Goal: Task Accomplishment & Management: Complete application form

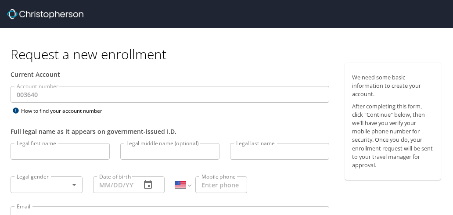
select select "US"
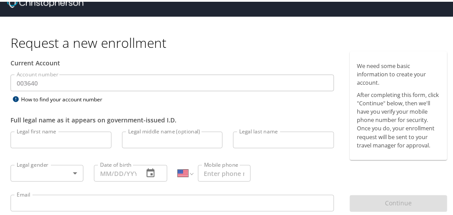
scroll to position [44, 0]
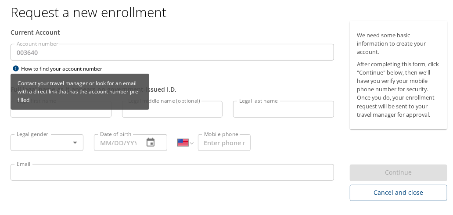
click at [76, 67] on div "How to find your account number" at bounding box center [66, 66] width 110 height 11
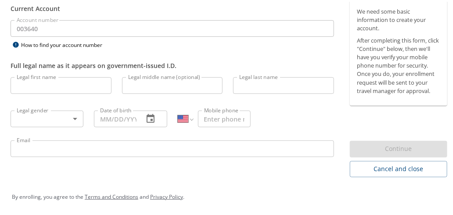
scroll to position [0, 0]
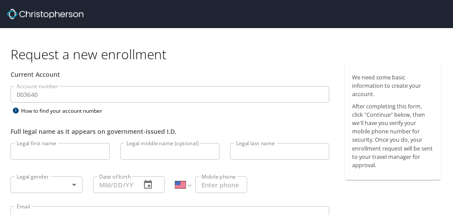
select select "US"
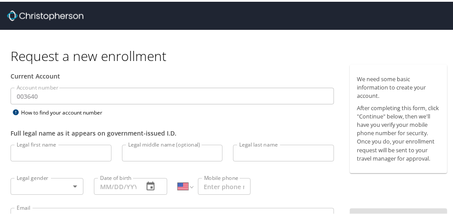
click at [52, 153] on input "Legal first name" at bounding box center [61, 151] width 101 height 17
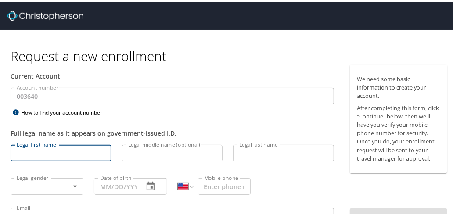
type input "Robert"
type input "P."
type input "Mathner"
type input "10/18/1964"
type input "(334) 943-491"
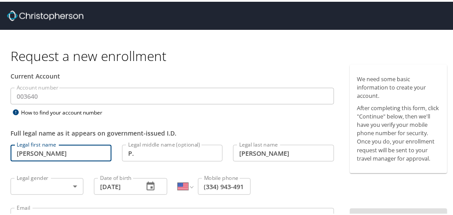
type input "rmathner@troy.edu"
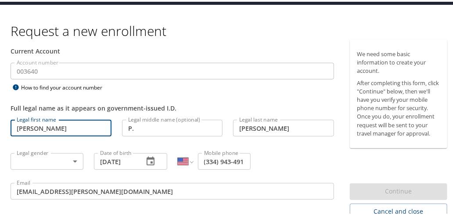
scroll to position [44, 0]
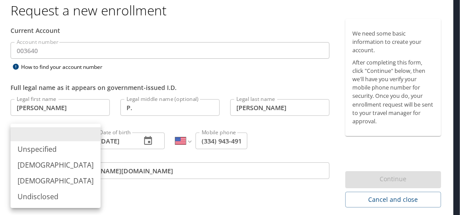
click at [73, 141] on body "Request a new enrollment Current Account Account number 003640 Account number H…" at bounding box center [230, 63] width 460 height 215
click at [58, 160] on li "Male" at bounding box center [56, 165] width 90 height 16
type input "Male"
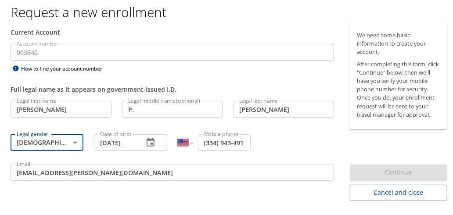
click at [219, 147] on input "(334) 943-491" at bounding box center [224, 141] width 53 height 17
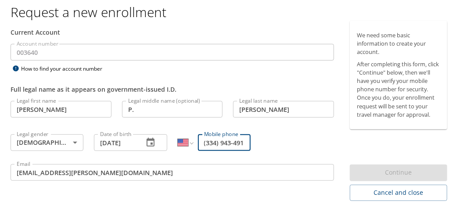
scroll to position [0, 0]
drag, startPoint x: 243, startPoint y: 141, endPoint x: 188, endPoint y: 141, distance: 54.9
click at [188, 141] on div "International Afghanistan Åland Islands Albania Algeria American Samoa Andorra …" at bounding box center [214, 141] width 73 height 17
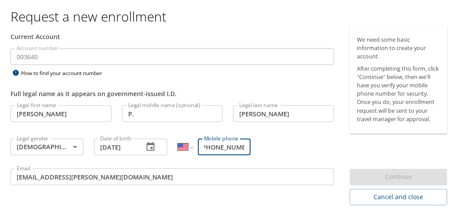
scroll to position [75, 0]
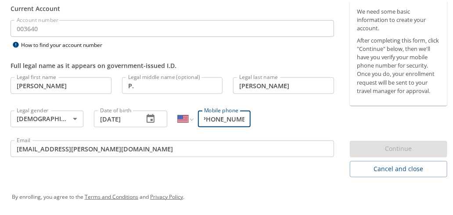
type input "(334) 494-3491"
click at [401, 149] on div "Continue" at bounding box center [398, 147] width 97 height 17
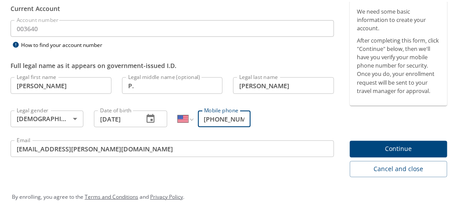
click at [240, 112] on input "(334) 494-3491" at bounding box center [224, 117] width 53 height 17
click at [241, 111] on input "(334) 494-3491" at bounding box center [224, 117] width 53 height 17
click at [239, 111] on input "(334) 494-3491" at bounding box center [224, 117] width 53 height 17
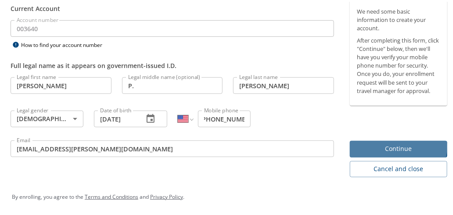
click at [387, 146] on span "Continue" at bounding box center [398, 147] width 83 height 11
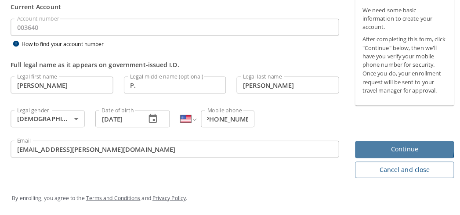
scroll to position [0, 0]
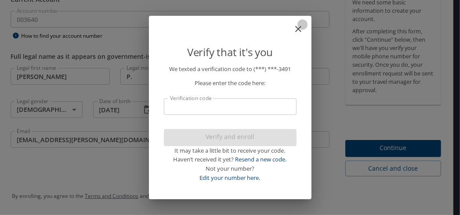
click at [296, 29] on icon "close" at bounding box center [298, 29] width 11 height 11
